Goal: Use online tool/utility: Utilize a website feature to perform a specific function

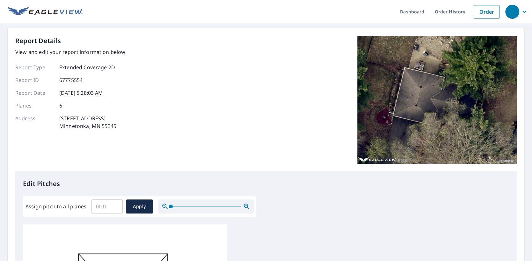
scroll to position [159, 0]
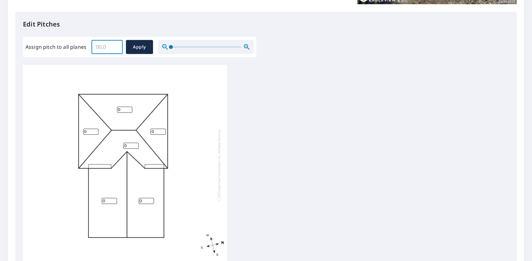
click at [107, 50] on input "Assign pitch to all planes" at bounding box center [106, 47] width 31 height 18
type input "6"
click at [139, 46] on span "Apply" at bounding box center [139, 47] width 17 height 8
type input "6"
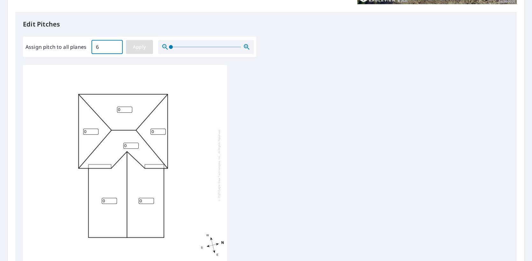
type input "6"
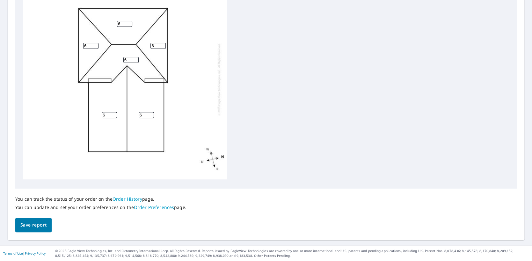
click at [40, 227] on span "Save report" at bounding box center [33, 225] width 26 height 8
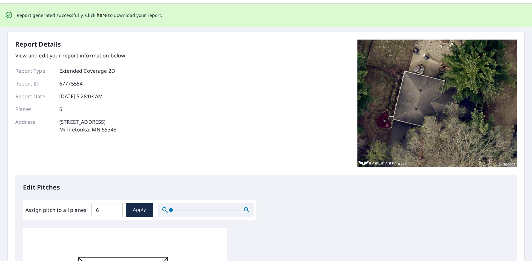
scroll to position [0, 0]
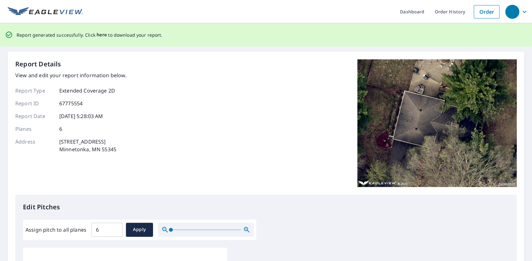
click at [98, 34] on span "here" at bounding box center [102, 35] width 11 height 8
